Goal: Transaction & Acquisition: Subscribe to service/newsletter

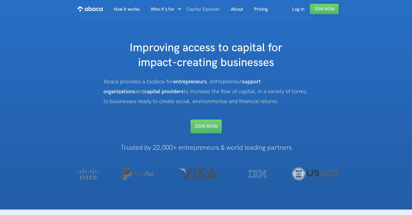
click at [201, 8] on link "Capital Explorer" at bounding box center [203, 9] width 45 height 19
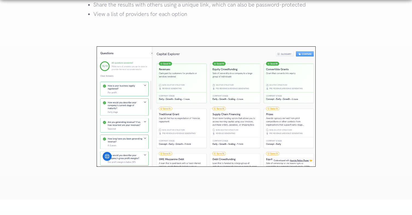
scroll to position [832, 0]
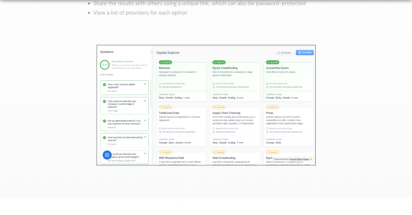
click at [208, 75] on img at bounding box center [206, 105] width 219 height 120
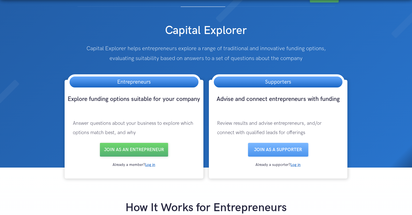
scroll to position [0, 0]
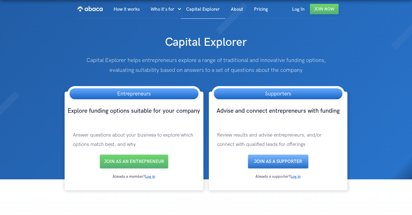
click at [274, 161] on link "Join as a SUPPORTER" at bounding box center [278, 161] width 60 height 14
click at [301, 8] on link "Log In" at bounding box center [297, 9] width 23 height 19
